Goal: Navigation & Orientation: Find specific page/section

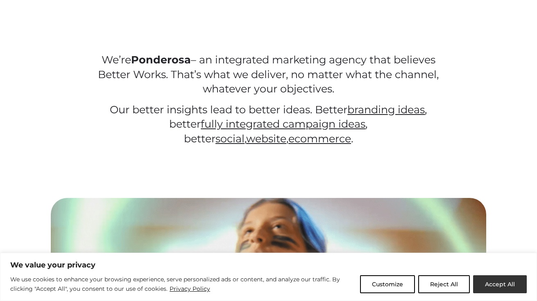
click at [492, 285] on button "Accept All" at bounding box center [500, 284] width 54 height 18
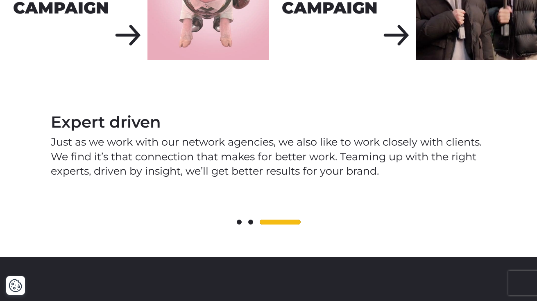
scroll to position [1091, 0]
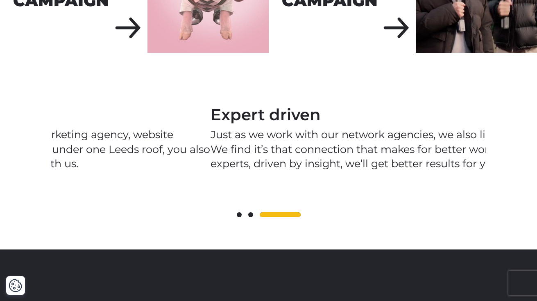
click at [210, 158] on p "Just as we work with our network agencies, we also like to work closely with cl…" at bounding box center [427, 148] width 435 height 43
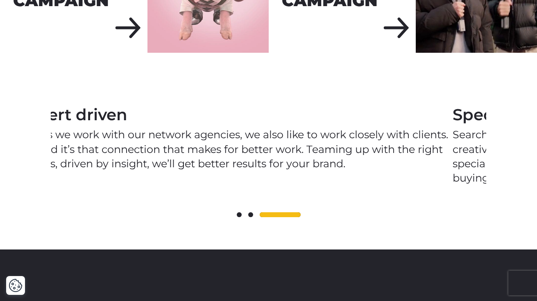
click at [342, 163] on p "Just as we work with our network agencies, we also like to work closely with cl…" at bounding box center [234, 148] width 435 height 43
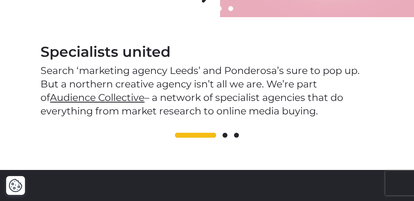
scroll to position [972, 0]
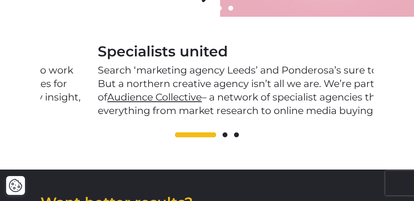
click at [99, 91] on p "Search ‘marketing agency Leeds’ and Ponderosa’s sure to pop up. But a northern …" at bounding box center [264, 90] width 333 height 54
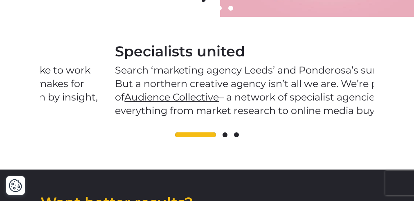
click at [119, 111] on p "Search ‘marketing agency Leeds’ and Ponderosa’s sure to pop up. But a northern …" at bounding box center [281, 90] width 333 height 54
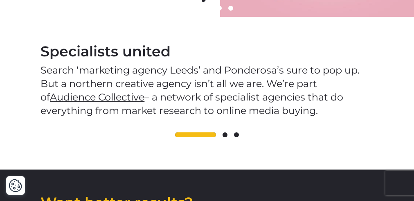
click at [113, 138] on div "Collective expertise So as well as getting a social media agency, video marketi…" at bounding box center [207, 80] width 333 height 127
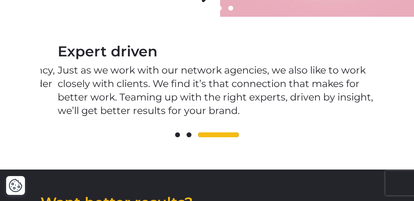
click at [130, 96] on p "Just as we work with our network agencies, we also like to work closely with cl…" at bounding box center [224, 90] width 333 height 54
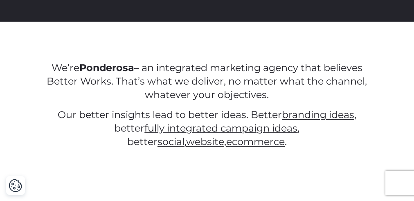
scroll to position [0, 0]
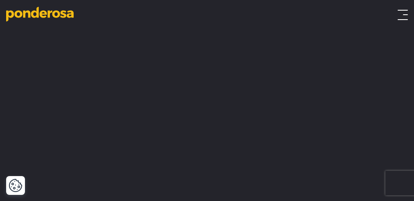
click at [403, 16] on button "Toggle menu" at bounding box center [403, 15] width 10 height 10
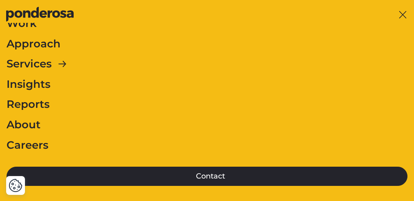
scroll to position [38, 0]
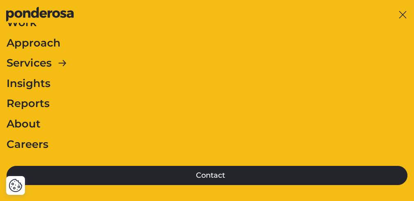
click at [43, 85] on link "Insights" at bounding box center [29, 83] width 44 height 17
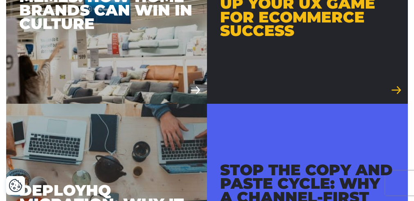
scroll to position [677, 0]
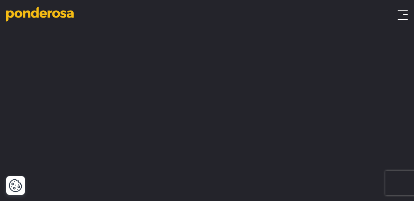
click at [402, 18] on button "Toggle menu" at bounding box center [403, 15] width 10 height 10
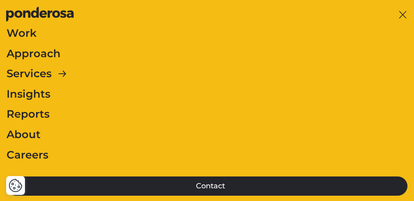
scroll to position [30, 0]
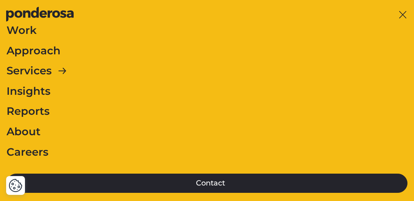
click at [30, 114] on link "Reports" at bounding box center [28, 111] width 43 height 17
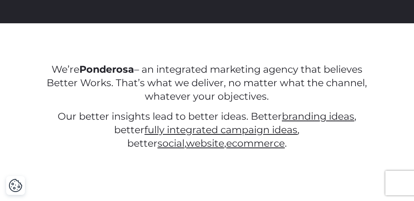
scroll to position [225, 0]
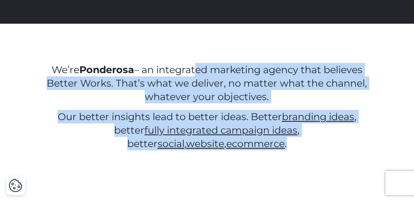
drag, startPoint x: 191, startPoint y: 71, endPoint x: 256, endPoint y: 149, distance: 102.0
click at [256, 149] on div "We’re Ponderosa – an integrated marketing agency that believes Better Works. Th…" at bounding box center [207, 107] width 333 height 88
click at [256, 149] on p "Our better insights lead to better ideas. Better branding ideas , better fully …" at bounding box center [207, 130] width 333 height 41
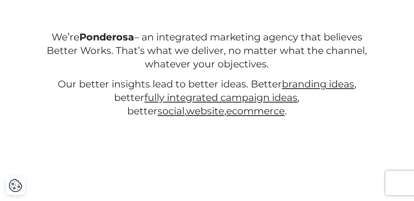
scroll to position [0, 0]
